Goal: Transaction & Acquisition: Download file/media

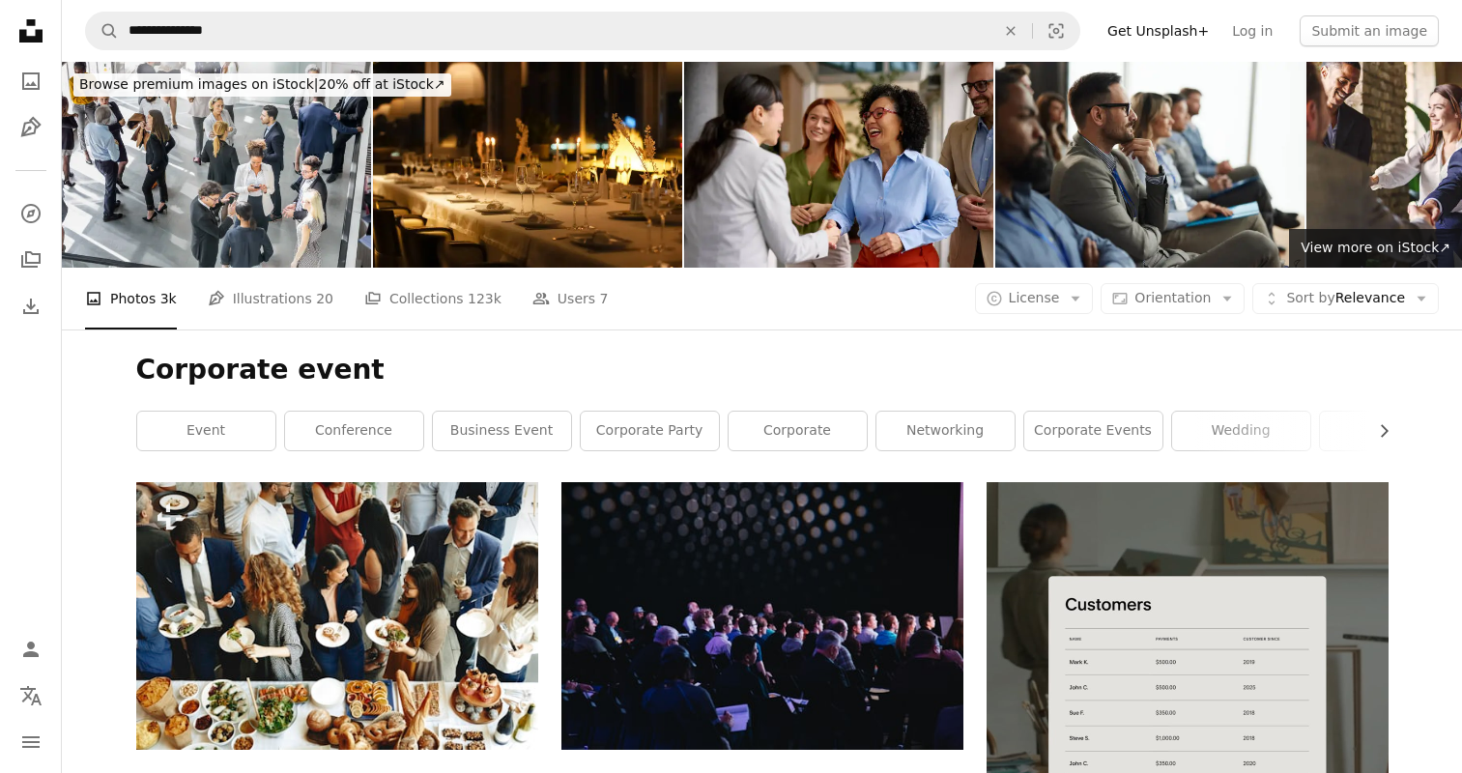
scroll to position [9599, 0]
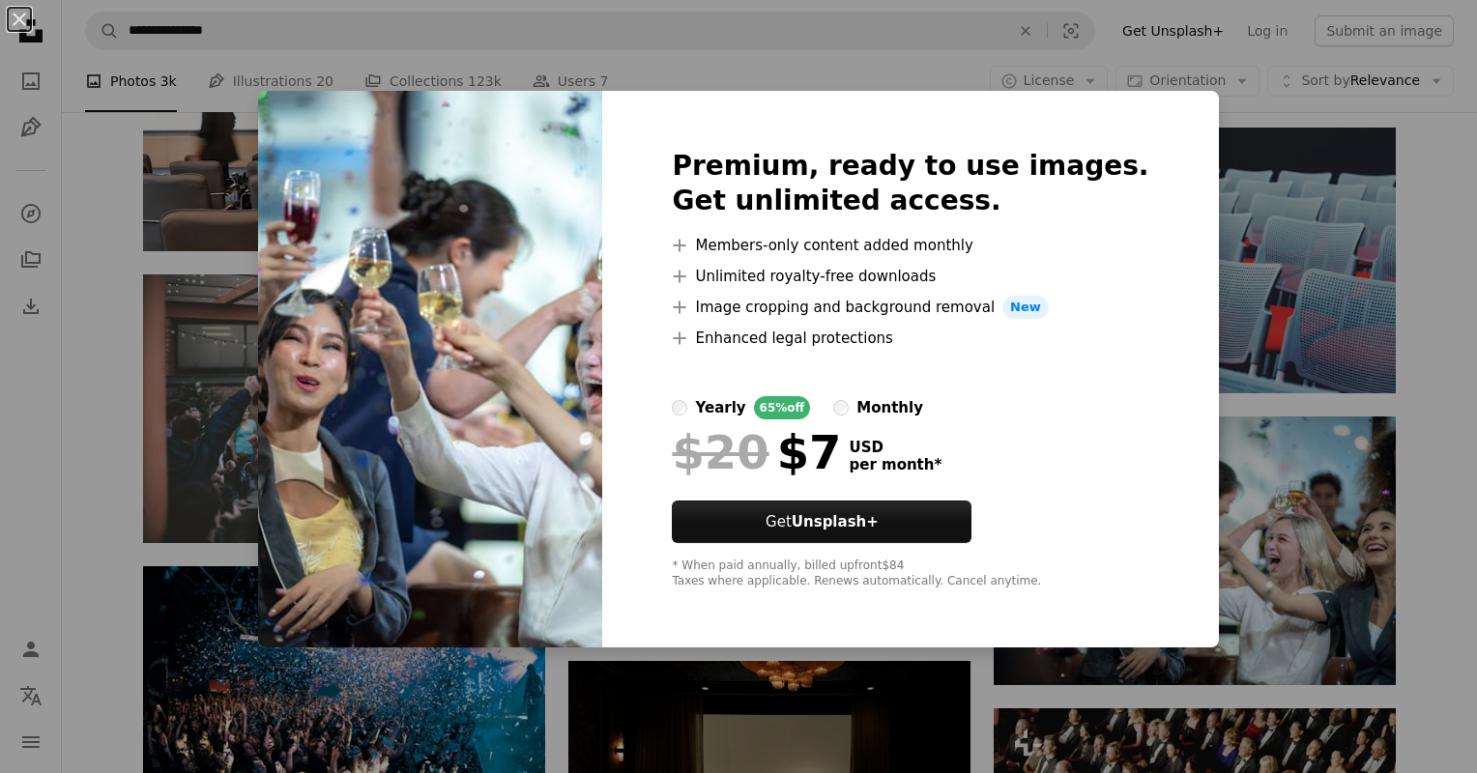
click at [1423, 329] on div "An X shape Premium, ready to use images. Get unlimited access. A plus sign Memb…" at bounding box center [738, 386] width 1477 height 773
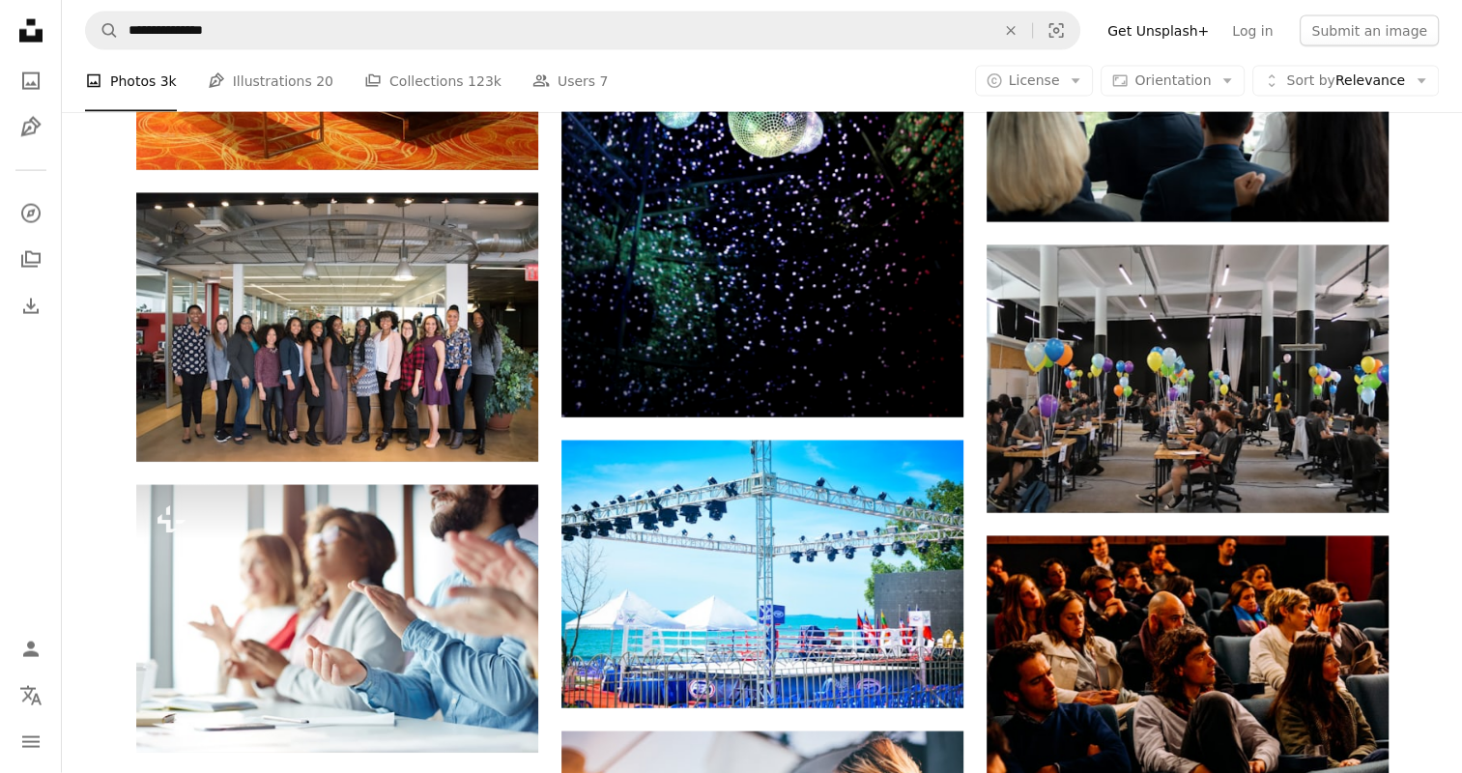
scroll to position [11611, 0]
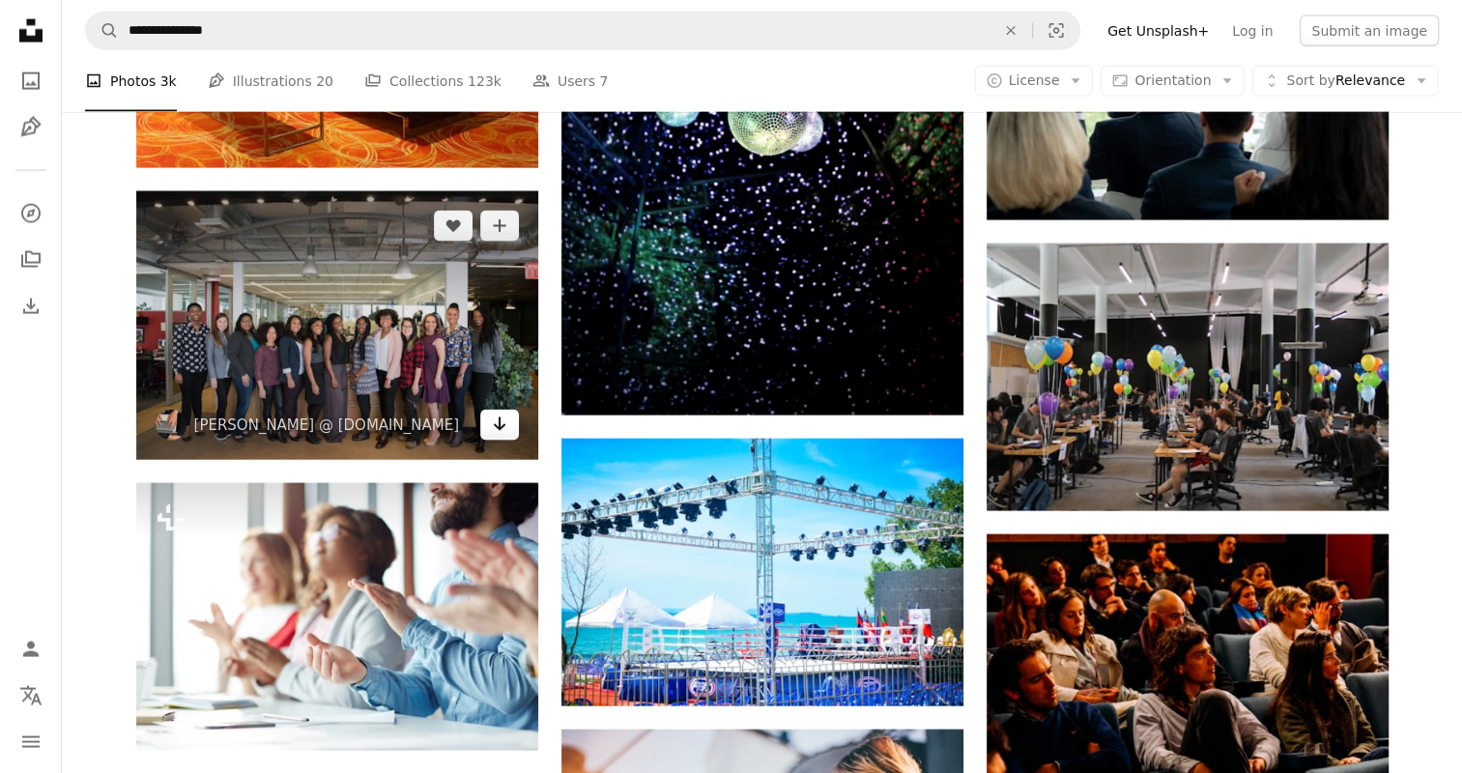
click at [503, 433] on icon "Arrow pointing down" at bounding box center [499, 424] width 15 height 23
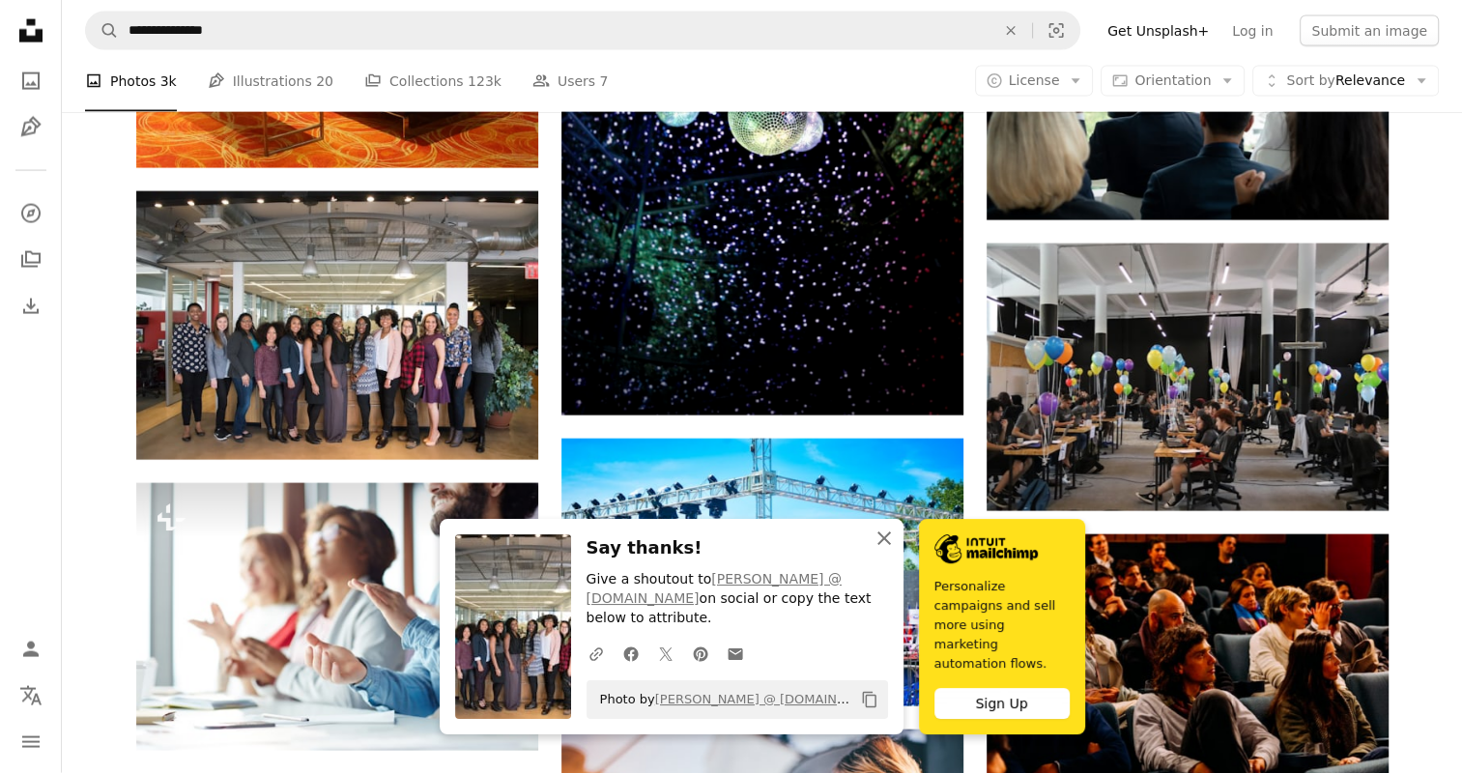
click at [889, 550] on icon "An X shape" at bounding box center [884, 538] width 23 height 23
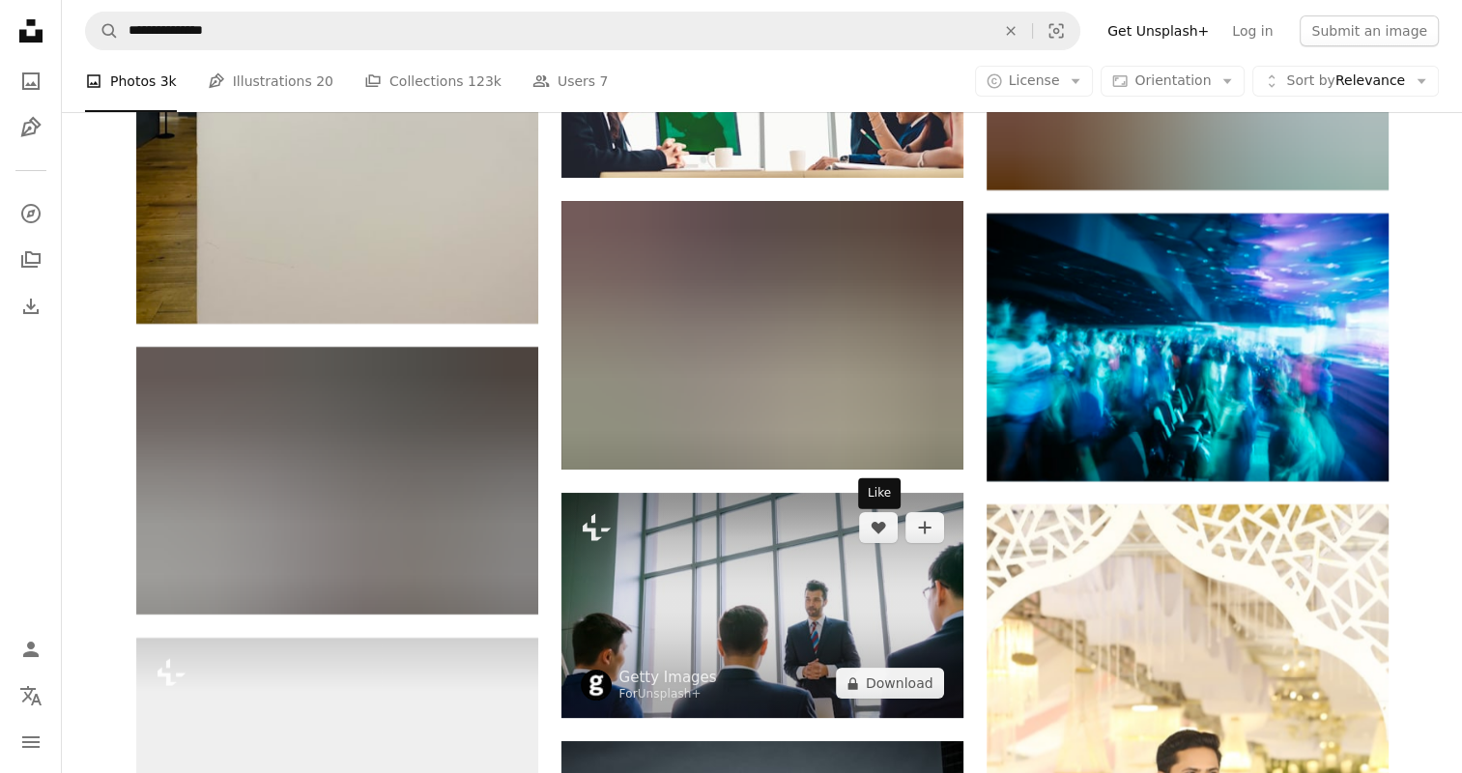
scroll to position [58615, 0]
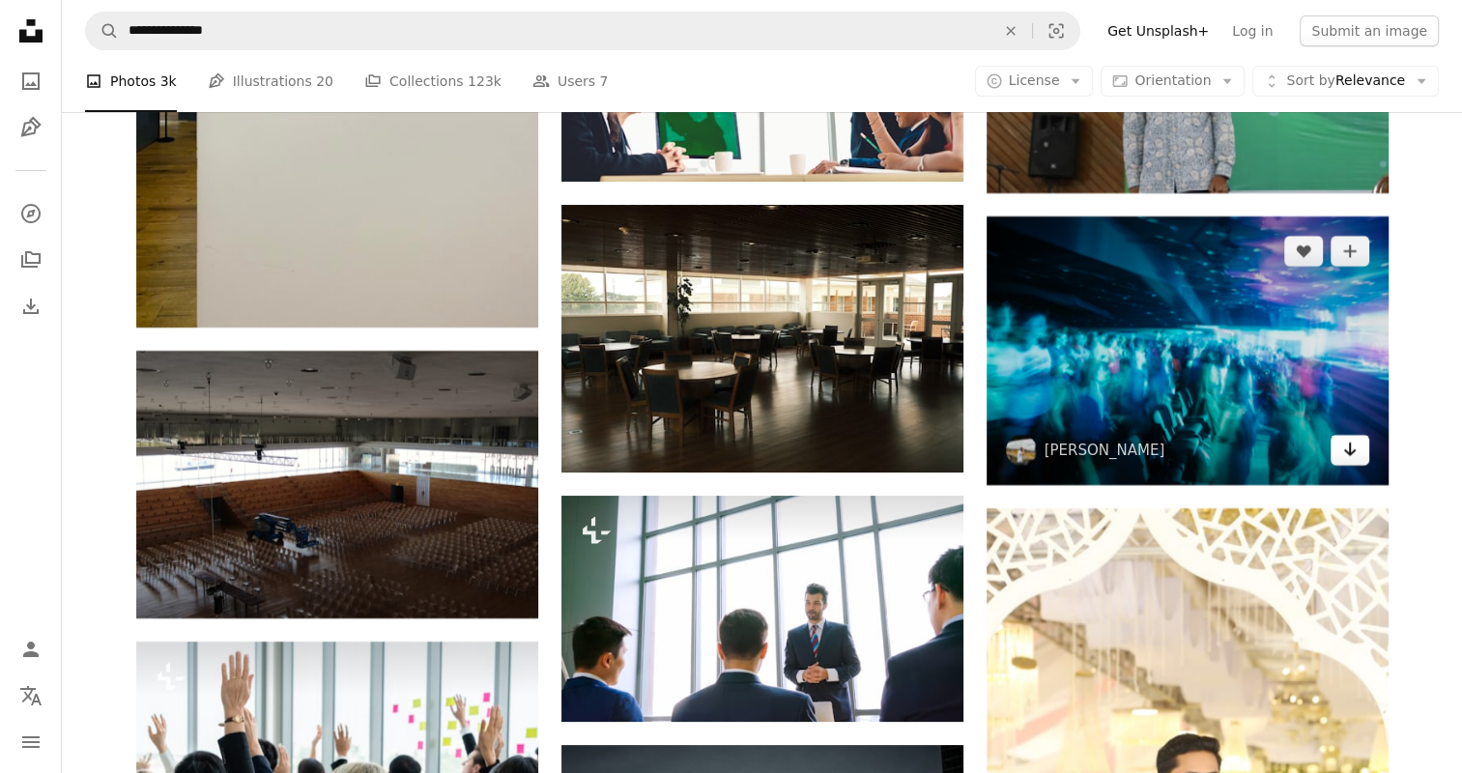
click at [1345, 444] on icon "Arrow pointing down" at bounding box center [1349, 449] width 15 height 23
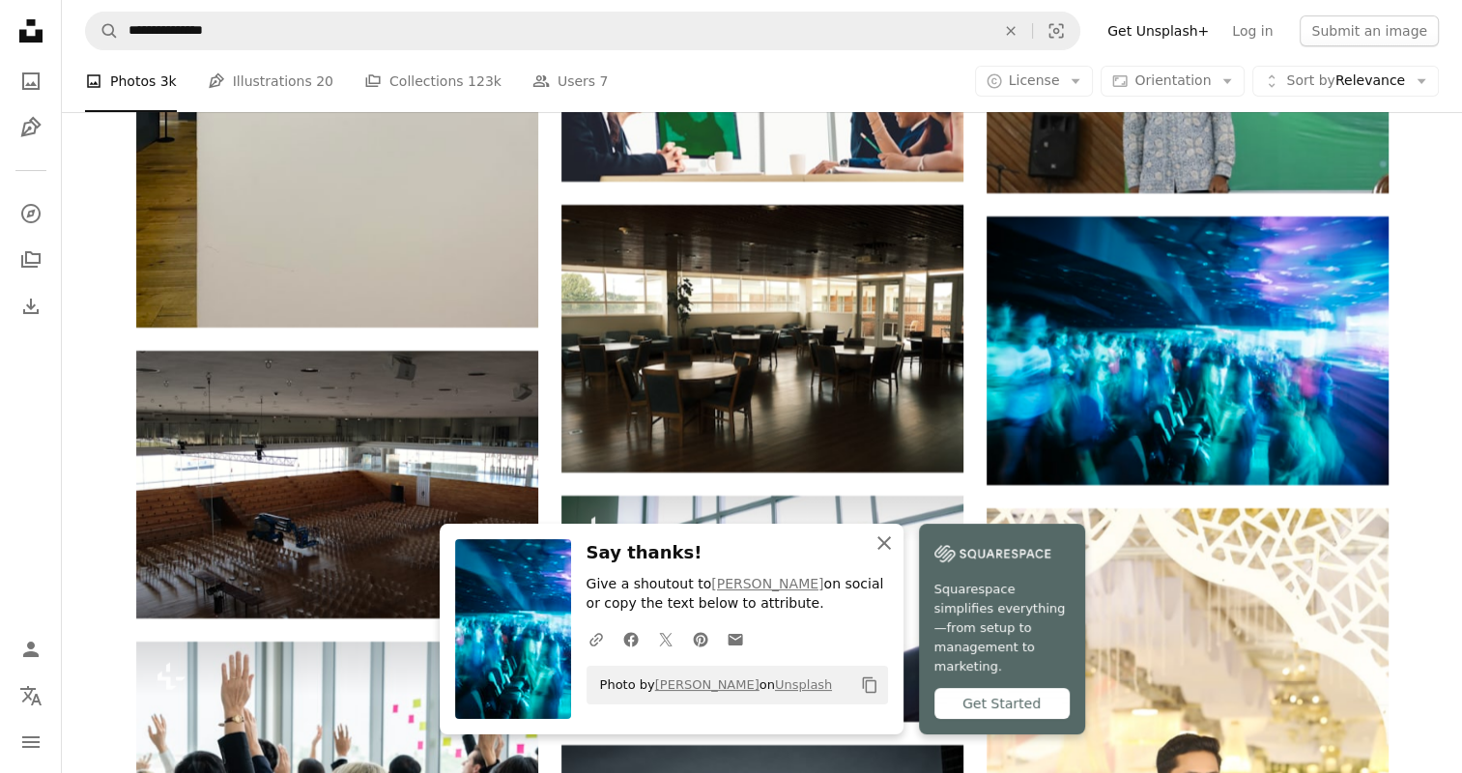
click at [886, 550] on icon "button" at bounding box center [885, 543] width 14 height 14
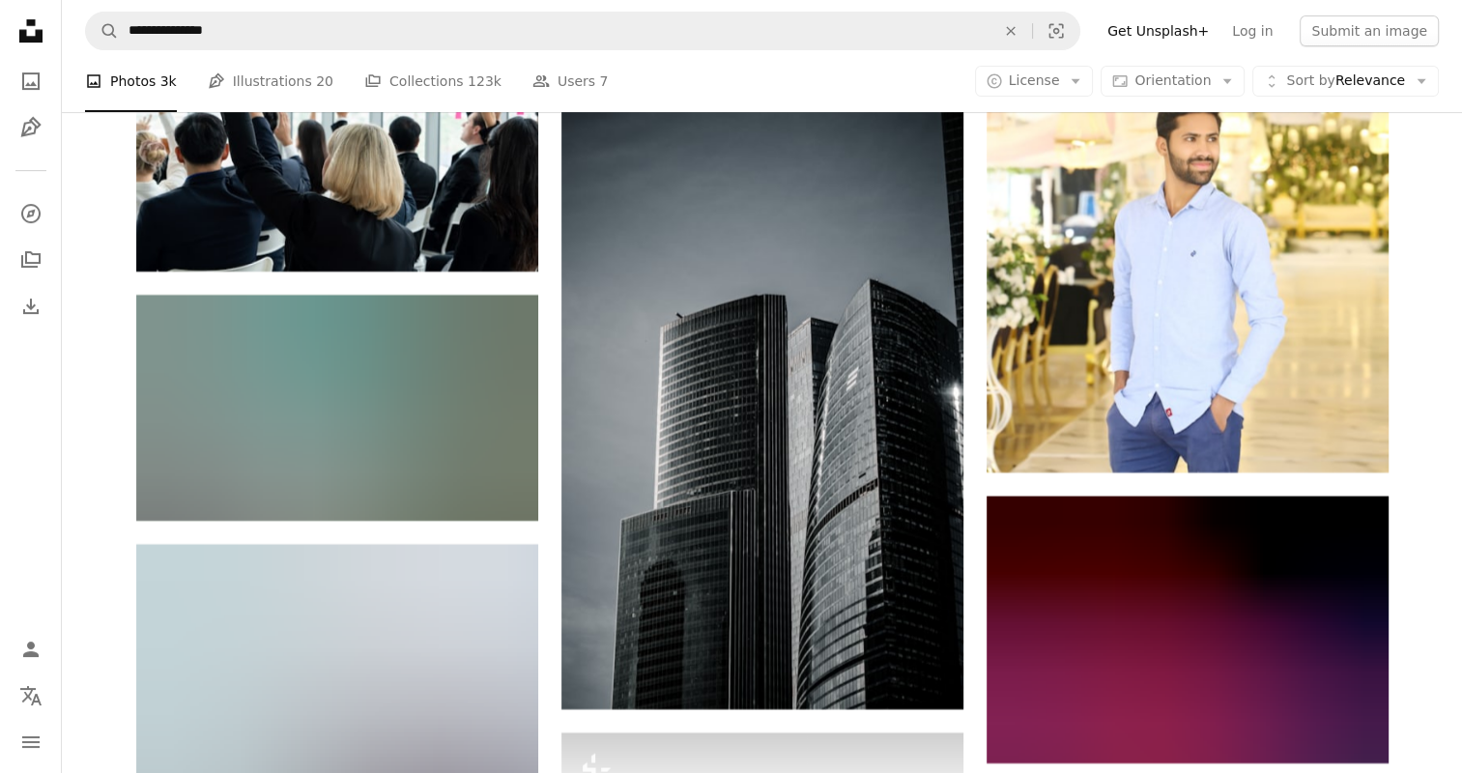
scroll to position [59256, 0]
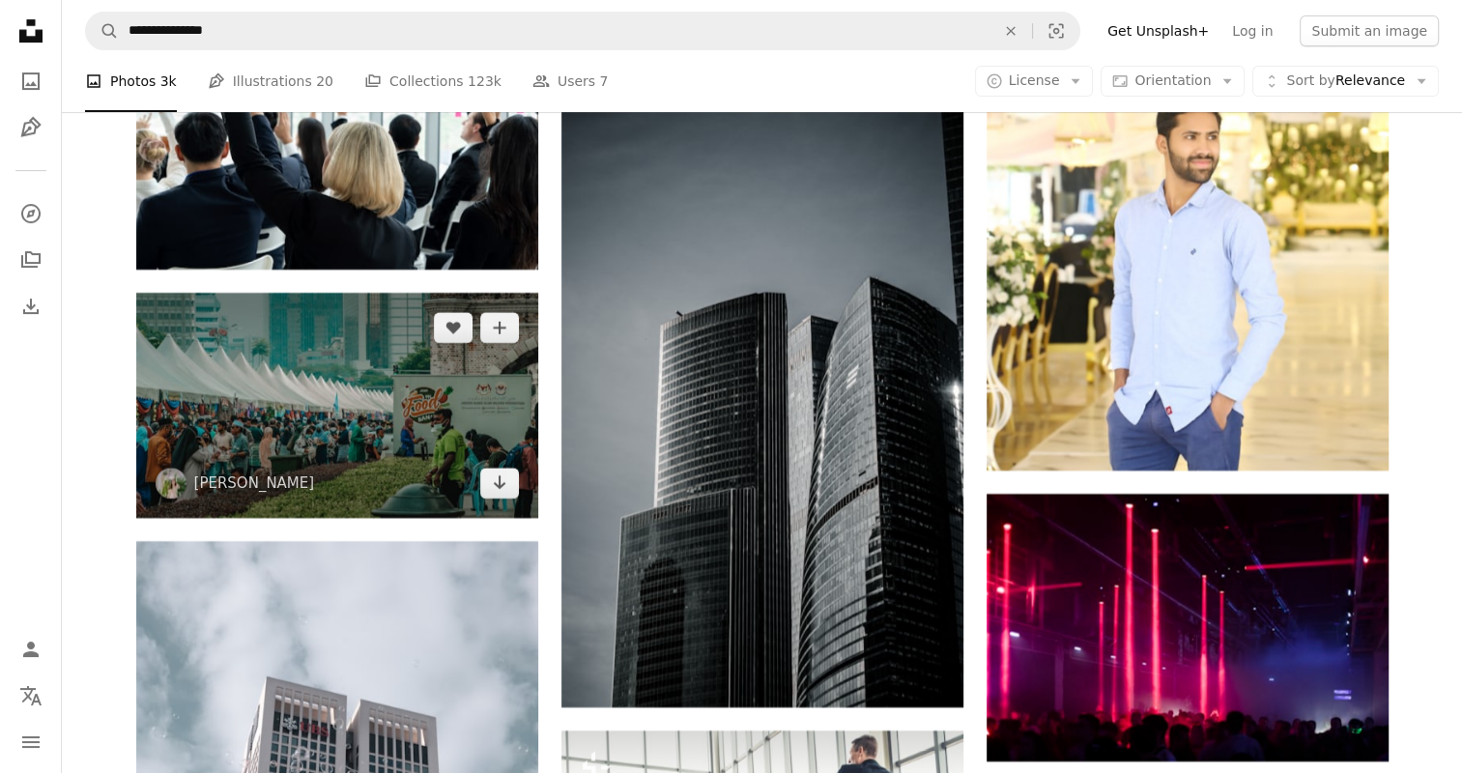
click at [389, 380] on img at bounding box center [337, 406] width 402 height 226
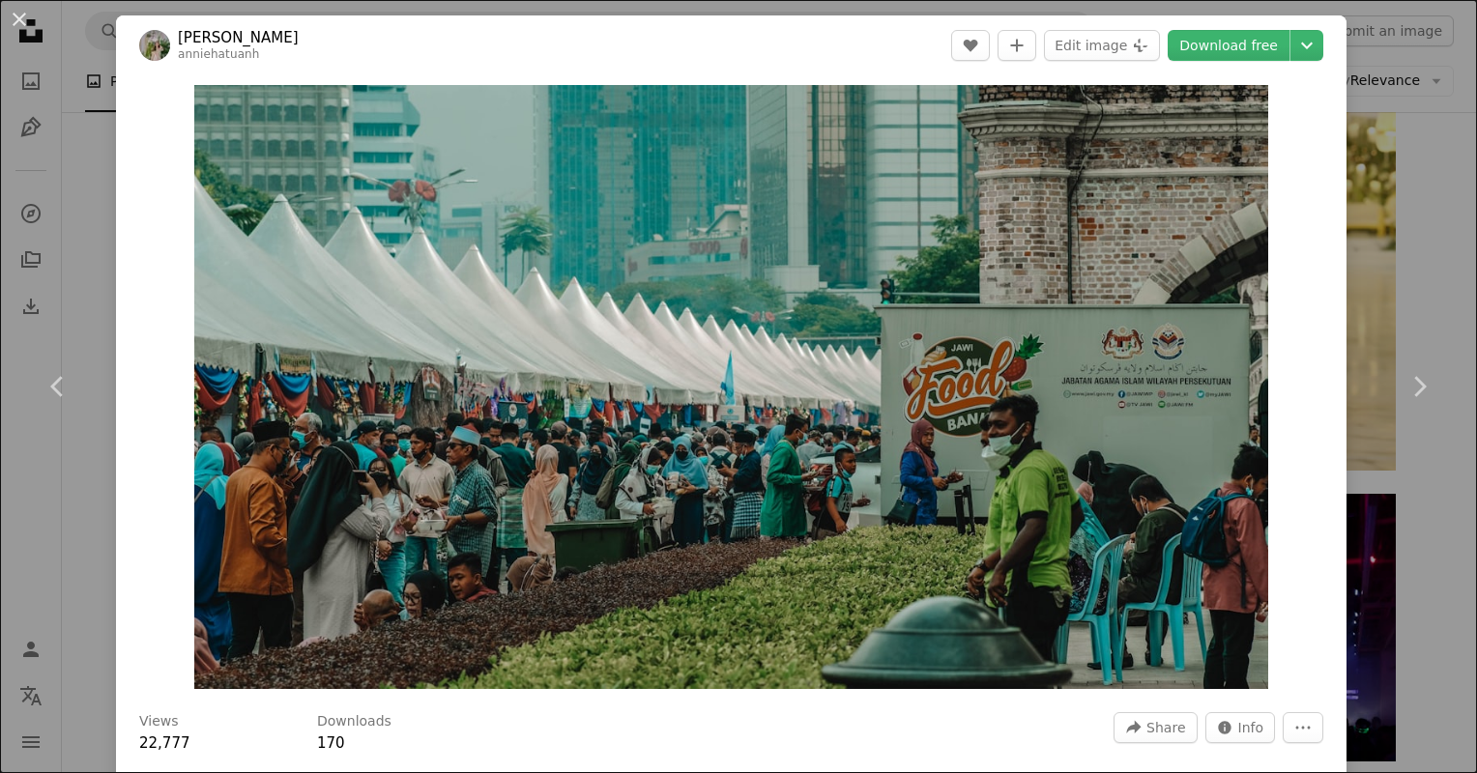
click at [1379, 227] on div "An X shape Chevron left Chevron right [PERSON_NAME] anniehatuanh A heart A plus…" at bounding box center [738, 386] width 1477 height 773
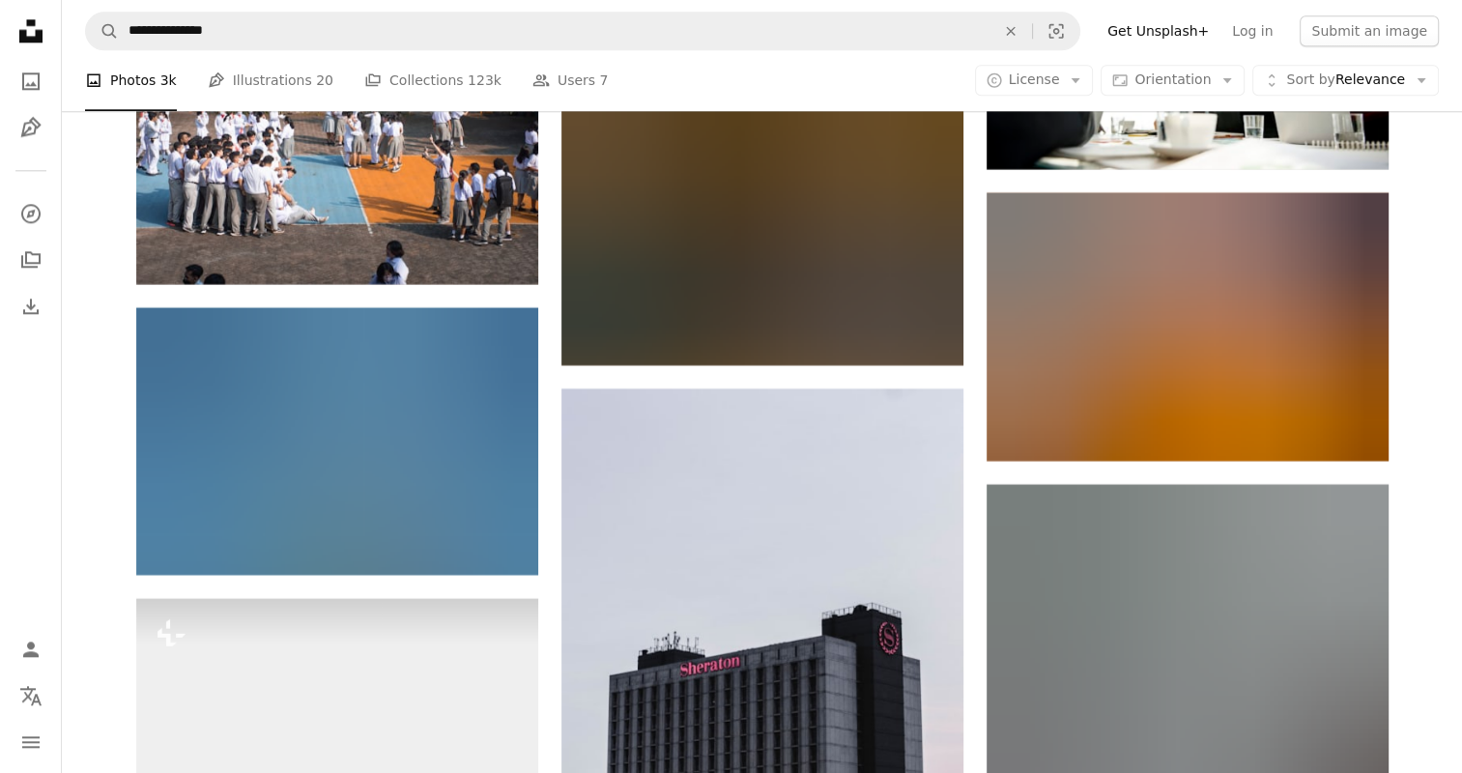
scroll to position [97273, 0]
